Goal: Task Accomplishment & Management: Complete application form

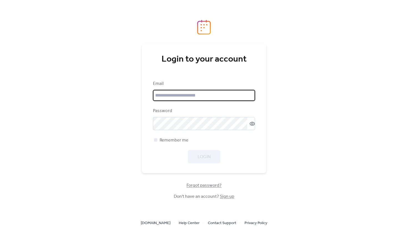
type input "**********"
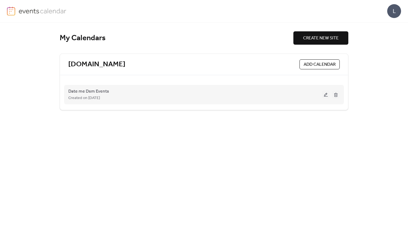
click at [204, 95] on div "Created on [DATE]" at bounding box center [195, 98] width 254 height 7
click at [109, 89] on span "Date me Dsm Events" at bounding box center [88, 91] width 41 height 7
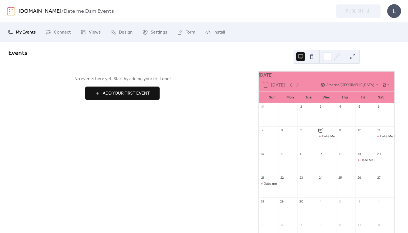
click at [361, 163] on div "Date Me Dsm Invite Only Event" at bounding box center [385, 160] width 48 height 5
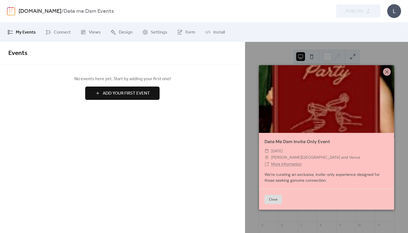
click at [272, 200] on button "Close" at bounding box center [273, 199] width 17 height 9
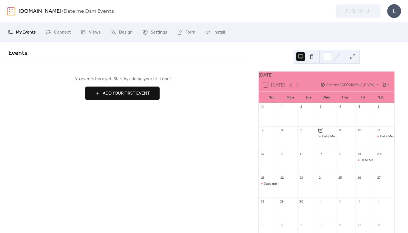
click at [27, 31] on span "My Events" at bounding box center [26, 32] width 20 height 7
click at [92, 32] on span "Views" at bounding box center [95, 32] width 12 height 7
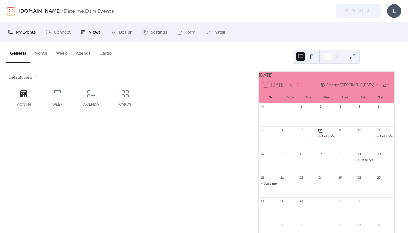
click at [30, 33] on span "My Events" at bounding box center [26, 32] width 20 height 7
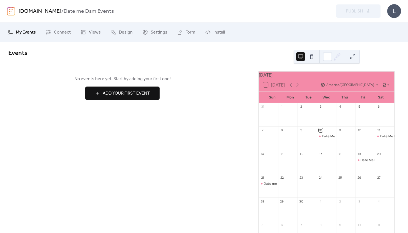
click at [364, 163] on div "Date Me Dsm Invite Only Event" at bounding box center [385, 160] width 48 height 5
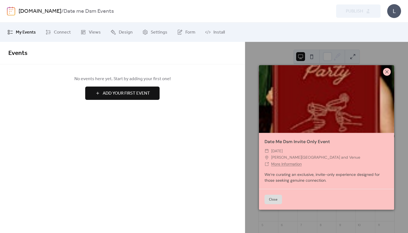
click at [388, 72] on icon at bounding box center [387, 72] width 7 height 7
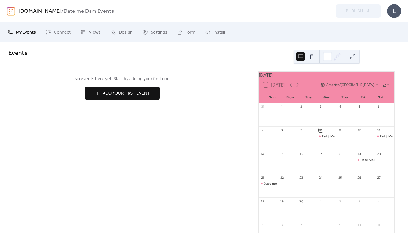
click at [12, 32] on icon at bounding box center [10, 32] width 6 height 6
click at [396, 16] on div "L" at bounding box center [394, 11] width 14 height 14
click at [387, 34] on span "Contact Us" at bounding box center [386, 36] width 22 height 7
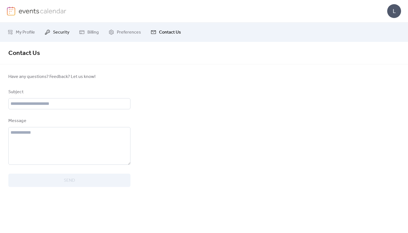
click at [57, 32] on span "Security" at bounding box center [61, 32] width 16 height 7
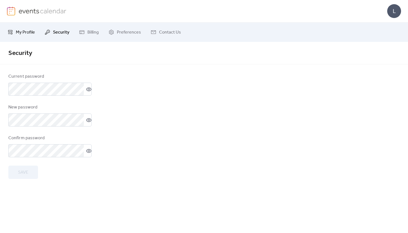
click at [30, 31] on span "My Profile" at bounding box center [25, 32] width 19 height 7
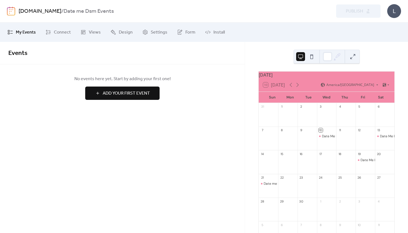
click at [354, 58] on button at bounding box center [353, 56] width 9 height 9
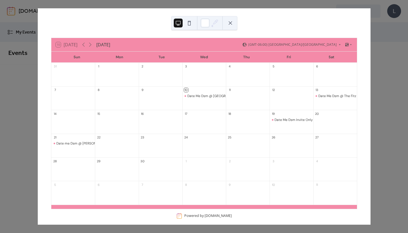
click at [229, 22] on button at bounding box center [230, 23] width 9 height 9
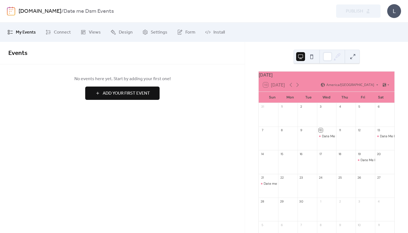
click at [142, 87] on button "Add Your First Event" at bounding box center [122, 93] width 74 height 13
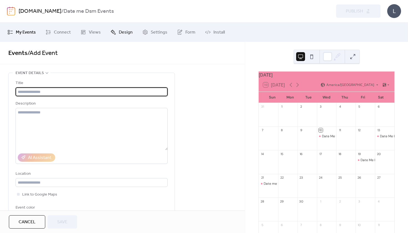
click at [120, 32] on span "Design" at bounding box center [126, 32] width 14 height 7
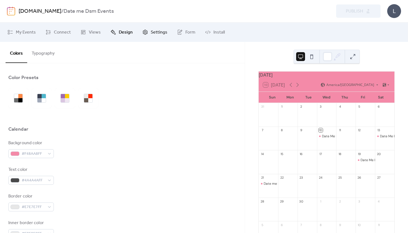
click at [154, 33] on span "Settings" at bounding box center [159, 32] width 17 height 7
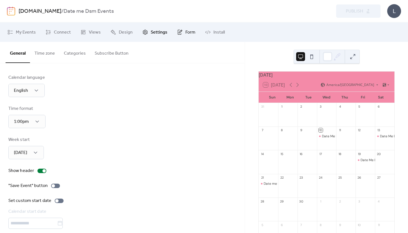
click at [189, 34] on span "Form" at bounding box center [191, 32] width 10 height 7
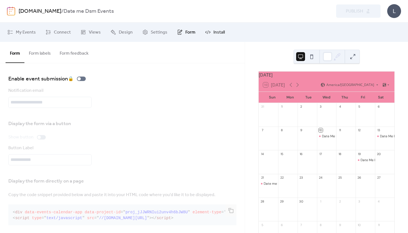
click at [215, 32] on span "Install" at bounding box center [219, 32] width 11 height 7
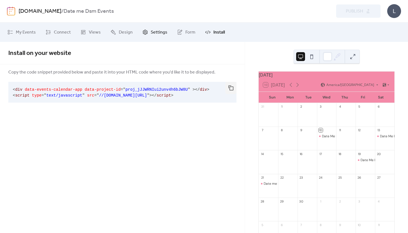
click at [151, 35] on span "Settings" at bounding box center [159, 32] width 17 height 7
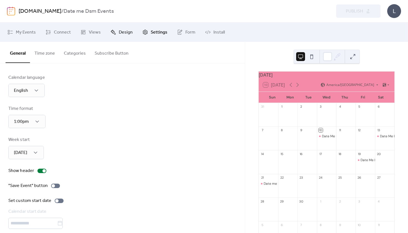
click at [120, 37] on link "Design" at bounding box center [121, 32] width 31 height 15
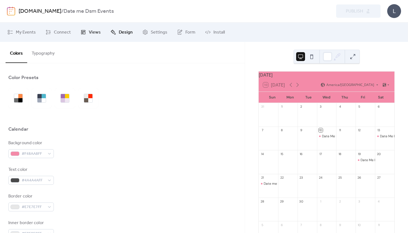
click at [82, 32] on icon at bounding box center [83, 32] width 4 height 4
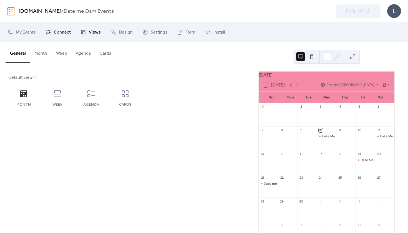
click at [55, 32] on span "Connect" at bounding box center [62, 32] width 17 height 7
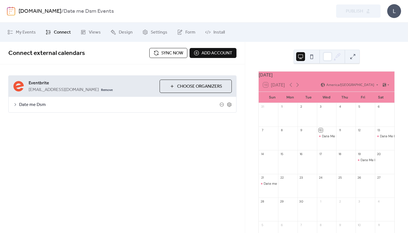
click at [41, 106] on span "Date me Dsm" at bounding box center [119, 105] width 201 height 7
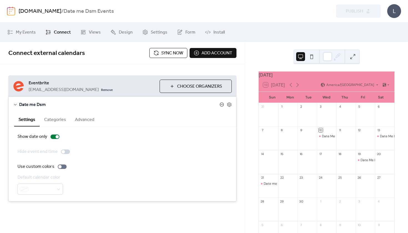
click at [222, 105] on icon at bounding box center [222, 104] width 4 height 4
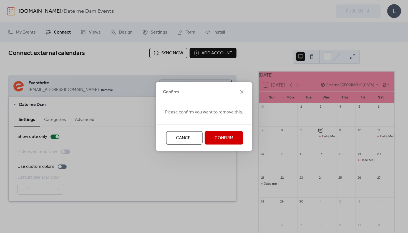
click at [244, 87] on div "Confirm" at bounding box center [204, 92] width 96 height 20
click at [244, 90] on icon at bounding box center [242, 92] width 7 height 7
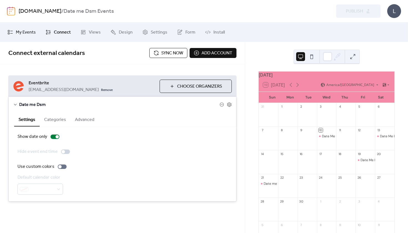
click at [32, 32] on span "My Events" at bounding box center [26, 32] width 20 height 7
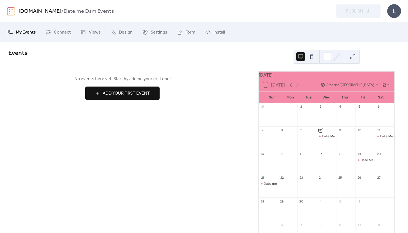
click at [364, 82] on div "10 [DATE] America/[GEOGRAPHIC_DATA]" at bounding box center [327, 84] width 136 height 13
click at [311, 58] on button at bounding box center [311, 56] width 9 height 9
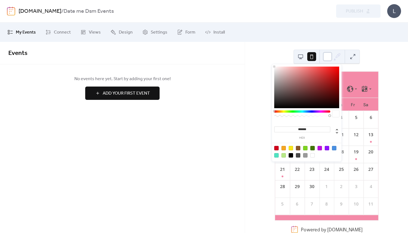
click at [330, 55] on div at bounding box center [327, 56] width 9 height 9
click at [338, 57] on icon at bounding box center [338, 56] width 4 height 4
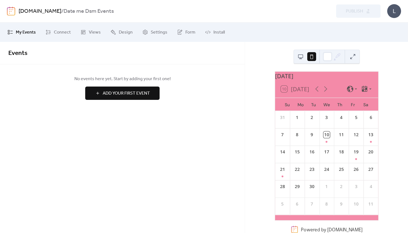
click at [357, 55] on button at bounding box center [353, 56] width 9 height 9
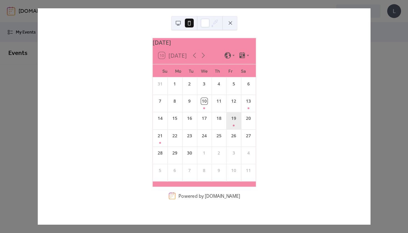
click at [233, 126] on div "19" at bounding box center [233, 120] width 15 height 17
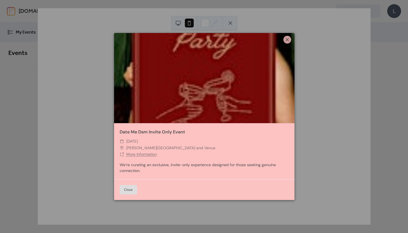
click at [128, 187] on button "Close" at bounding box center [128, 189] width 17 height 9
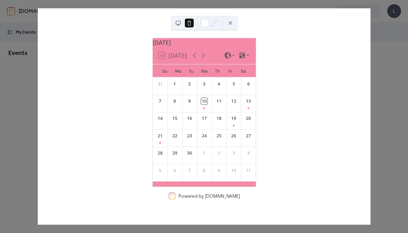
click at [232, 22] on button at bounding box center [230, 23] width 9 height 9
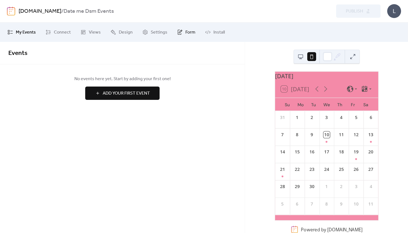
click at [186, 33] on span "Form" at bounding box center [191, 32] width 10 height 7
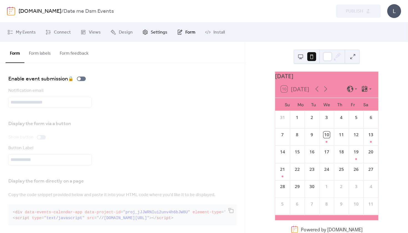
click at [161, 30] on span "Settings" at bounding box center [159, 32] width 17 height 7
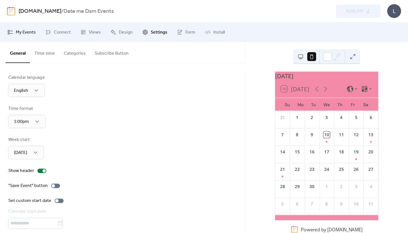
click at [32, 36] on span "My Events" at bounding box center [26, 32] width 20 height 7
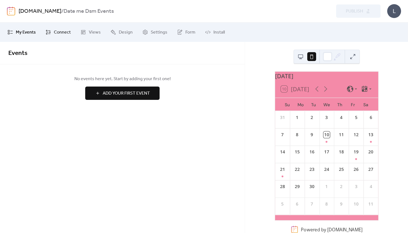
click at [64, 35] on span "Connect" at bounding box center [62, 32] width 17 height 7
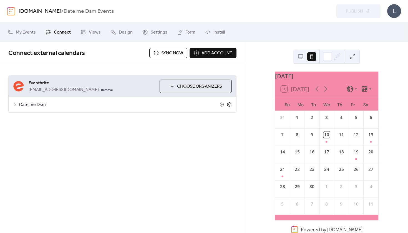
click at [232, 106] on icon at bounding box center [229, 104] width 5 height 5
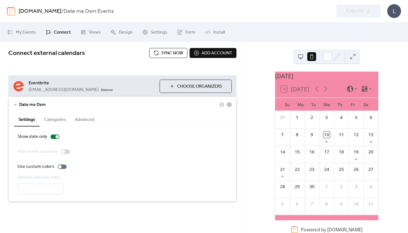
click at [62, 122] on button "Categories" at bounding box center [55, 119] width 31 height 14
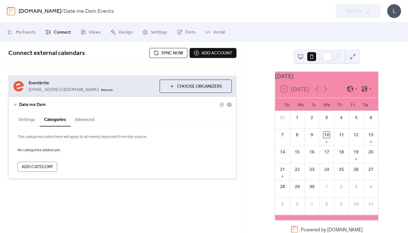
click at [90, 117] on button "Advanced" at bounding box center [85, 119] width 28 height 14
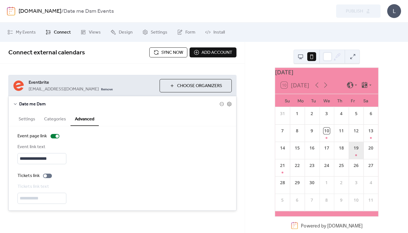
click at [355, 147] on div "19" at bounding box center [356, 150] width 15 height 17
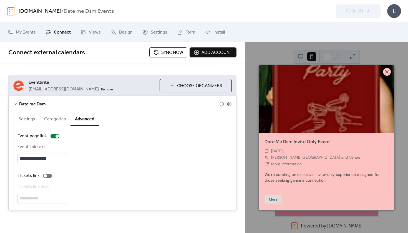
click at [389, 72] on icon at bounding box center [387, 72] width 7 height 7
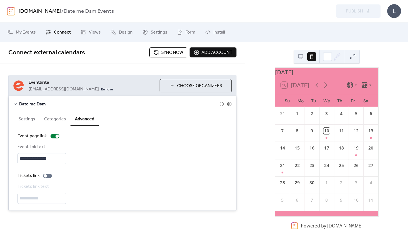
click at [61, 10] on link "[DOMAIN_NAME]" at bounding box center [40, 11] width 43 height 11
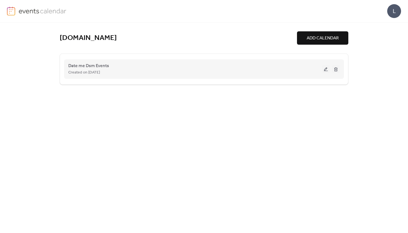
click at [327, 70] on button at bounding box center [326, 69] width 8 height 8
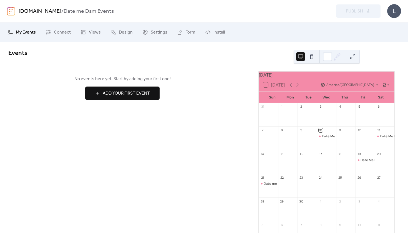
click at [139, 99] on button "Add Your First Event" at bounding box center [122, 93] width 74 height 13
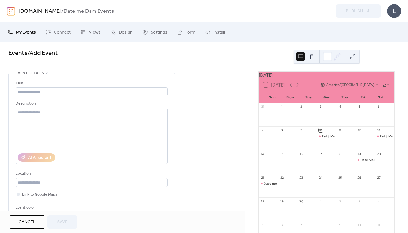
click at [213, 68] on div "**********" at bounding box center [122, 126] width 245 height 169
click at [394, 12] on div "L" at bounding box center [394, 11] width 14 height 14
click at [63, 33] on span "Connect" at bounding box center [62, 32] width 17 height 7
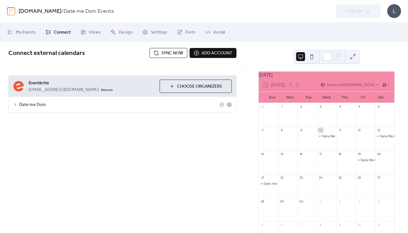
click at [39, 106] on span "Date me Dsm" at bounding box center [119, 105] width 201 height 7
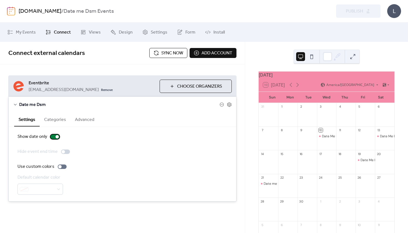
click at [53, 137] on div at bounding box center [55, 137] width 9 height 4
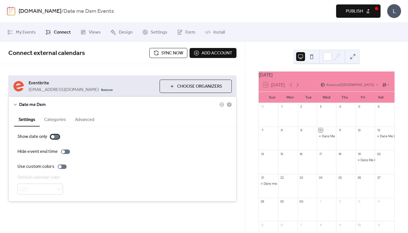
click at [54, 137] on div at bounding box center [52, 136] width 3 height 3
click at [402, 9] on div "[DOMAIN_NAME] / Date me Dsm Events Preview Publish L" at bounding box center [204, 11] width 408 height 22
click at [399, 11] on div "L" at bounding box center [394, 11] width 14 height 14
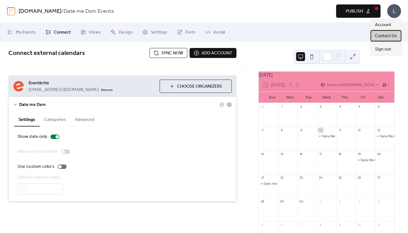
click at [390, 36] on span "Contact Us" at bounding box center [386, 36] width 22 height 7
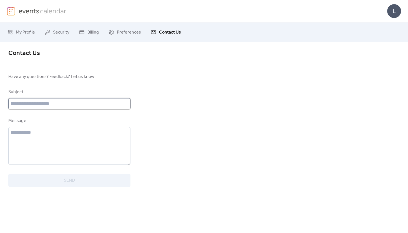
click at [96, 107] on input "text" at bounding box center [69, 103] width 122 height 11
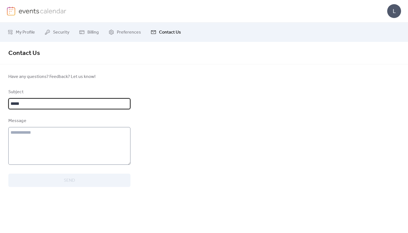
type input "*****"
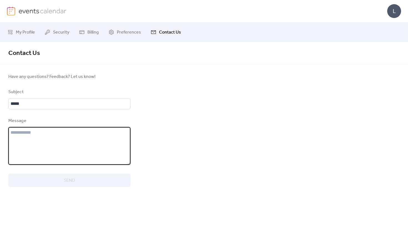
click at [77, 144] on textarea at bounding box center [69, 146] width 122 height 38
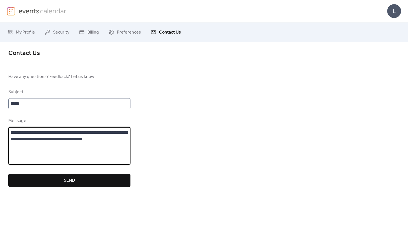
type textarea "**********"
click at [12, 105] on input "*****" at bounding box center [69, 103] width 122 height 11
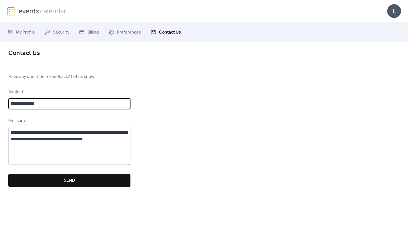
type input "**********"
click at [71, 184] on span "Send" at bounding box center [69, 180] width 11 height 7
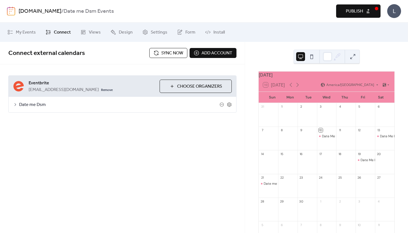
click at [165, 54] on span "Sync now" at bounding box center [172, 53] width 22 height 7
click at [209, 148] on div "**********" at bounding box center [122, 137] width 245 height 191
click at [221, 105] on icon at bounding box center [222, 104] width 4 height 4
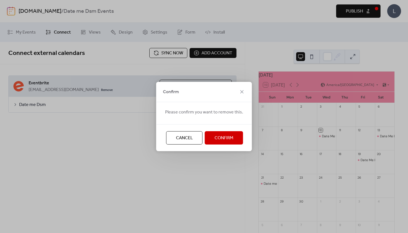
click at [219, 135] on span "Confirm" at bounding box center [224, 138] width 19 height 7
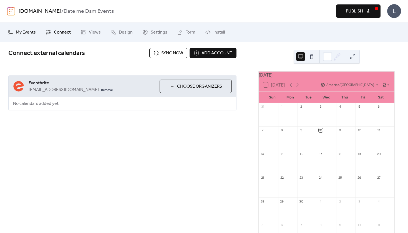
click at [31, 34] on span "My Events" at bounding box center [26, 32] width 20 height 7
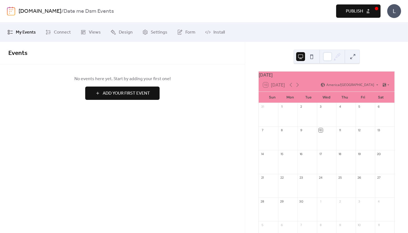
click at [106, 89] on button "Add Your First Event" at bounding box center [122, 93] width 74 height 13
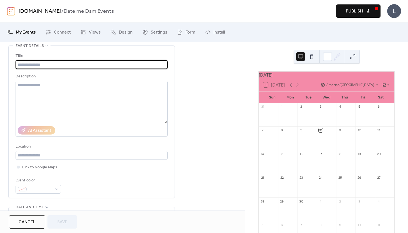
scroll to position [31, 0]
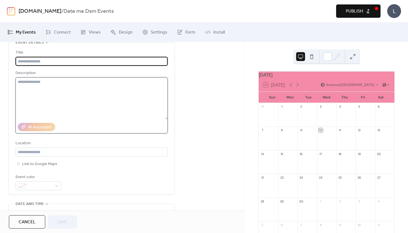
click at [106, 89] on textarea at bounding box center [92, 98] width 152 height 42
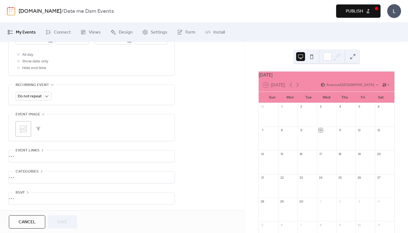
scroll to position [0, 0]
click at [65, 156] on div "•••" at bounding box center [92, 157] width 166 height 12
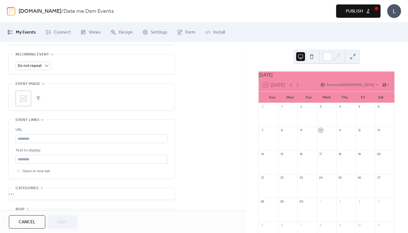
scroll to position [258, 0]
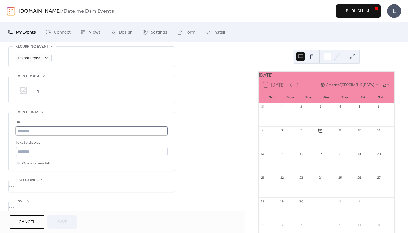
click at [71, 136] on input "text" at bounding box center [92, 131] width 152 height 9
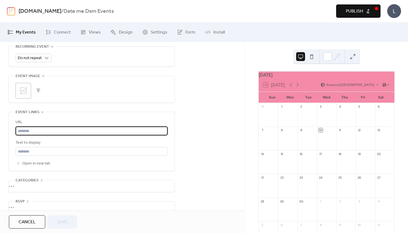
paste input "**********"
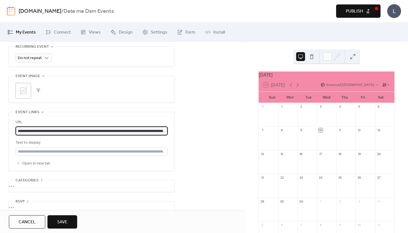
scroll to position [132, 0]
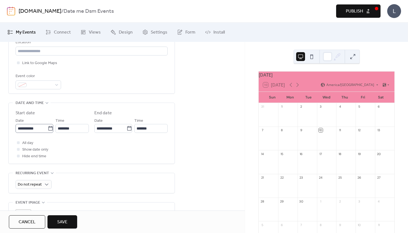
type input "**********"
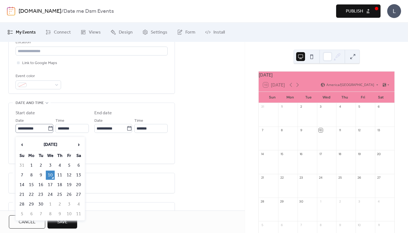
click at [48, 131] on icon at bounding box center [51, 129] width 6 height 6
click at [46, 132] on input "**********" at bounding box center [32, 128] width 32 height 9
click at [23, 198] on td "21" at bounding box center [21, 194] width 9 height 9
type input "**********"
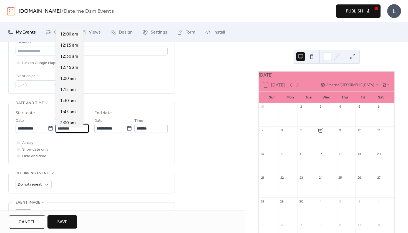
click at [81, 132] on input "********" at bounding box center [72, 128] width 33 height 9
click at [71, 78] on span "1:00 pm" at bounding box center [68, 79] width 16 height 7
type input "*******"
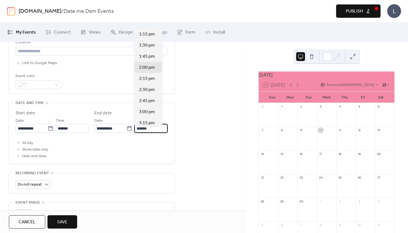
click at [147, 133] on input "*******" at bounding box center [150, 128] width 33 height 9
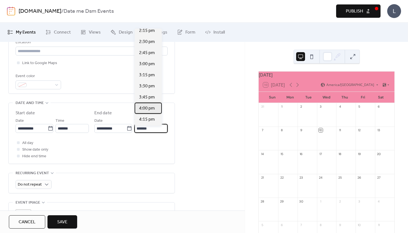
click at [149, 111] on span "4:00 pm" at bounding box center [147, 108] width 16 height 7
type input "*******"
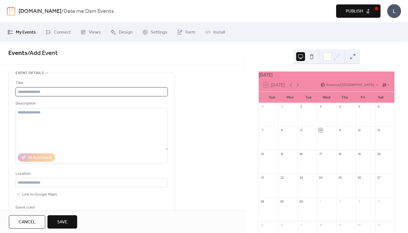
scroll to position [0, 0]
click at [89, 92] on input "text" at bounding box center [92, 91] width 152 height 9
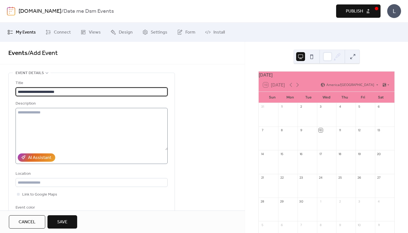
scroll to position [22, 0]
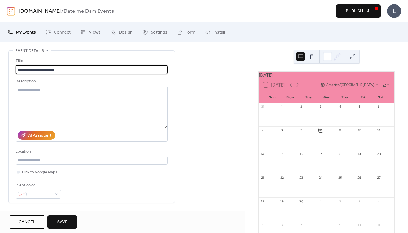
type input "**********"
click at [67, 225] on span "Save" at bounding box center [62, 222] width 10 height 7
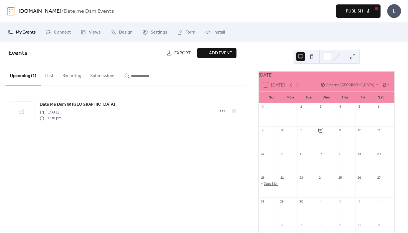
click at [272, 186] on div "Date Me Dsm @ [GEOGRAPHIC_DATA]" at bounding box center [293, 184] width 59 height 5
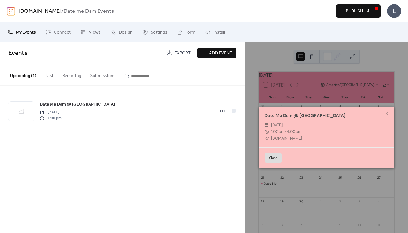
click at [290, 139] on link "[DOMAIN_NAME]" at bounding box center [286, 138] width 31 height 5
click at [389, 114] on icon at bounding box center [387, 113] width 7 height 7
